Goal: Navigation & Orientation: Find specific page/section

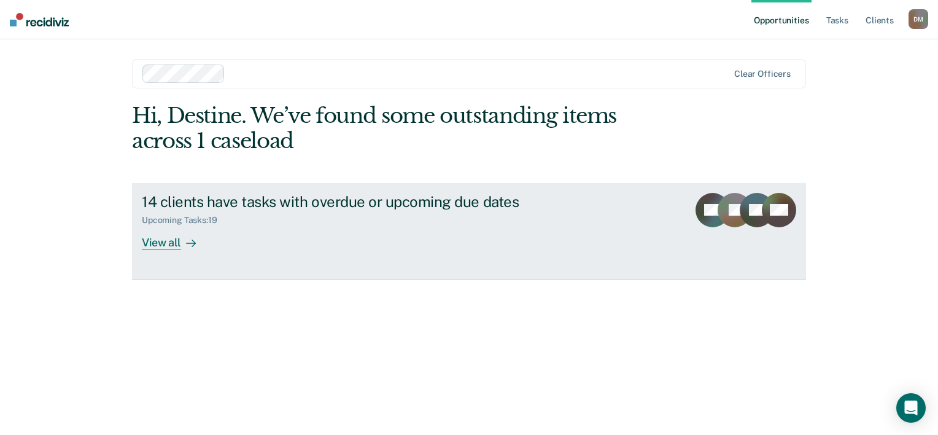
click at [181, 243] on div at bounding box center [188, 242] width 15 height 14
